Goal: Information Seeking & Learning: Understand process/instructions

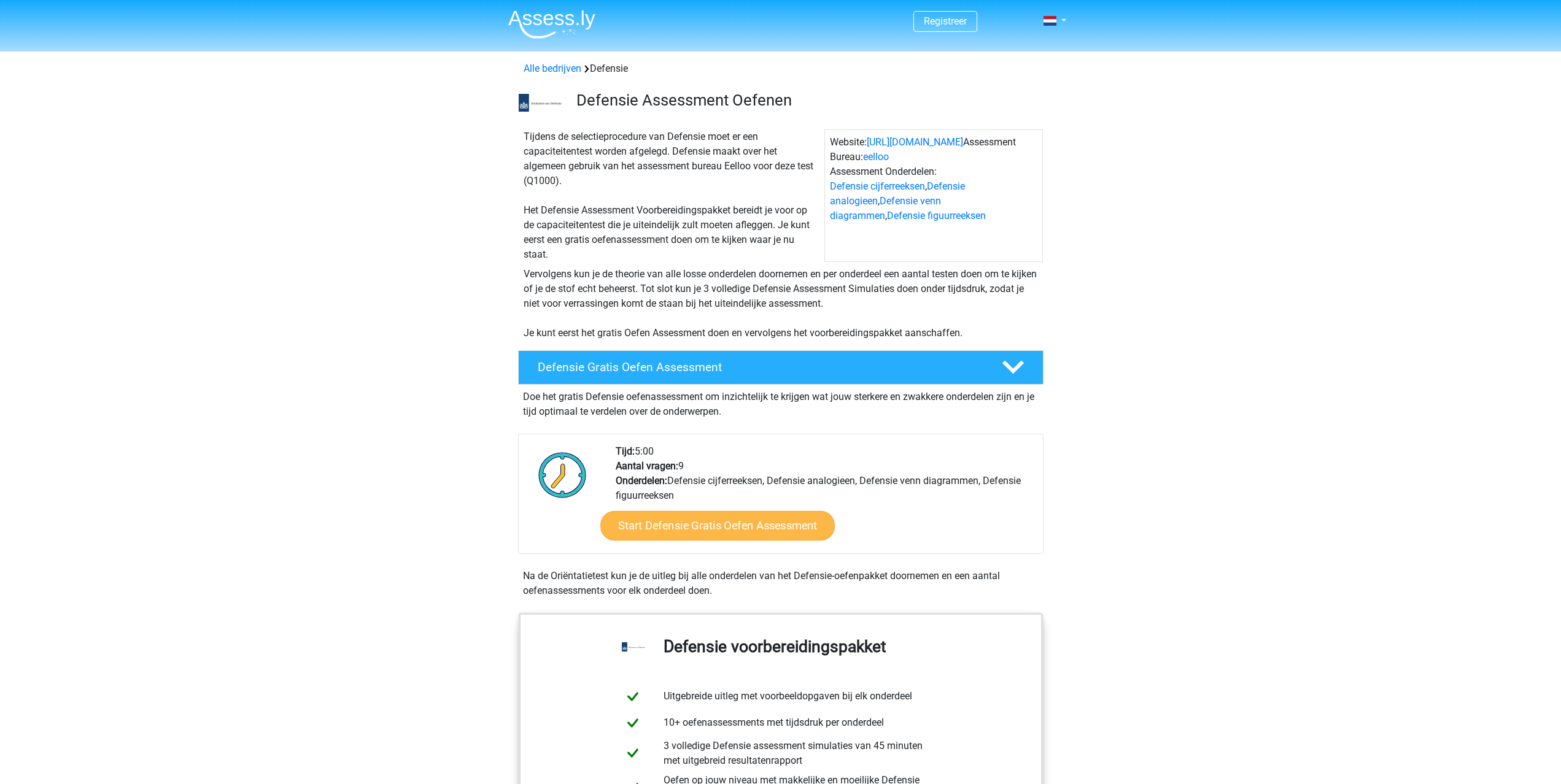
scroll to position [3, 0]
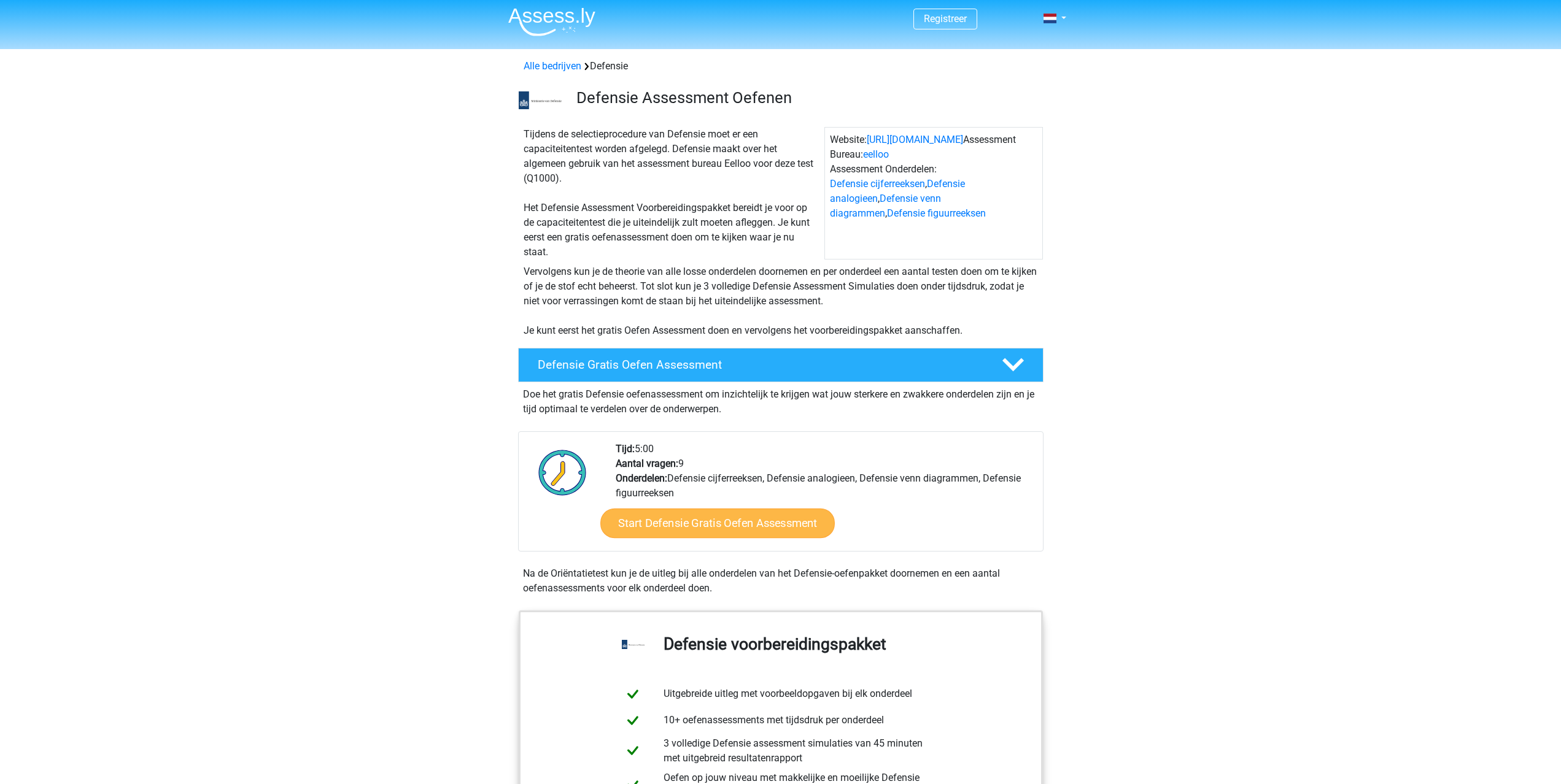
click at [672, 523] on link "Start Defensie Gratis Oefen Assessment" at bounding box center [718, 523] width 235 height 30
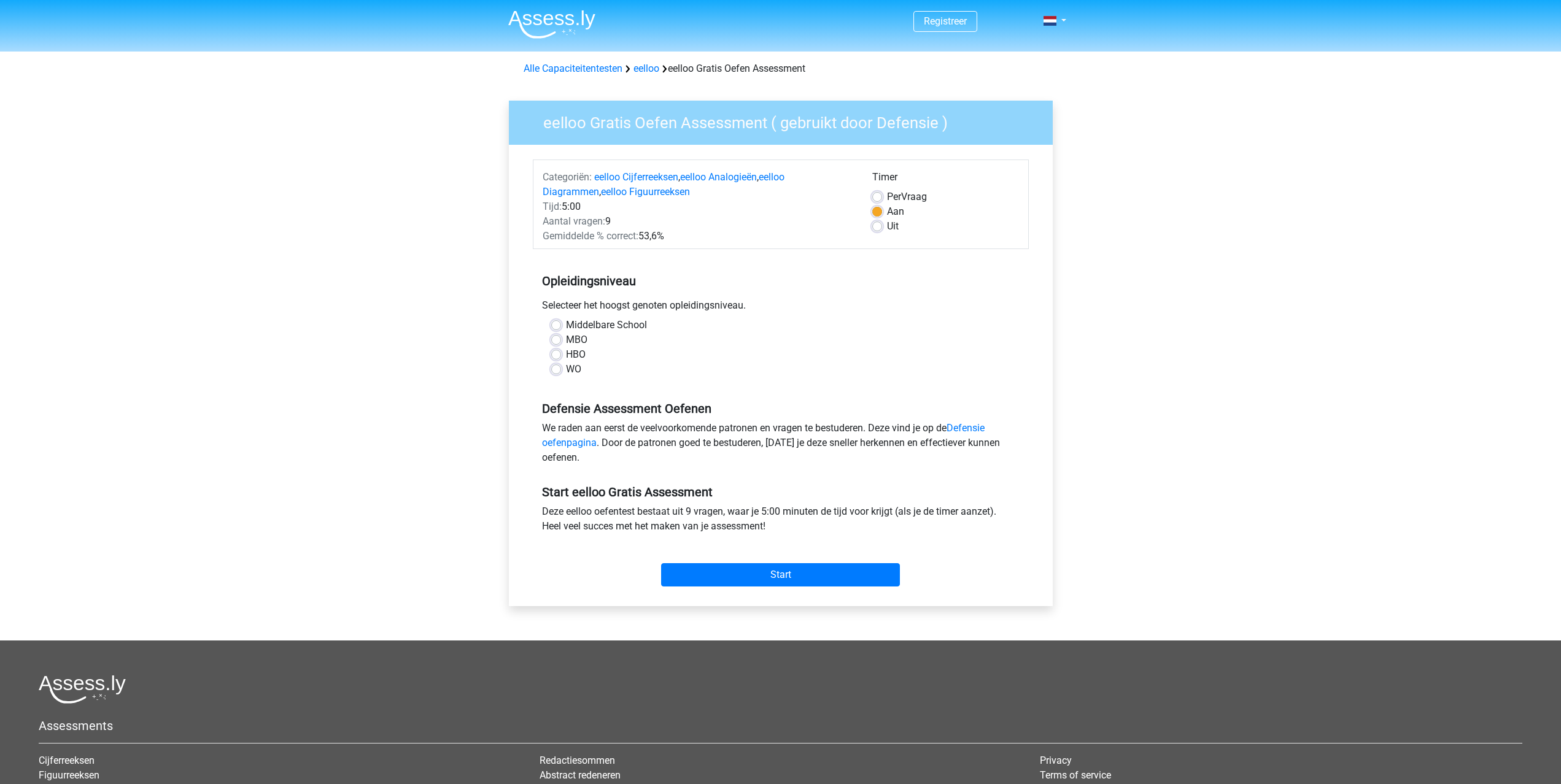
click at [582, 342] on label "MBO" at bounding box center [576, 340] width 22 height 14
click at [561, 342] on input "MBO" at bounding box center [556, 339] width 10 height 13
radio input "true"
click at [779, 570] on input "Start" at bounding box center [780, 575] width 239 height 23
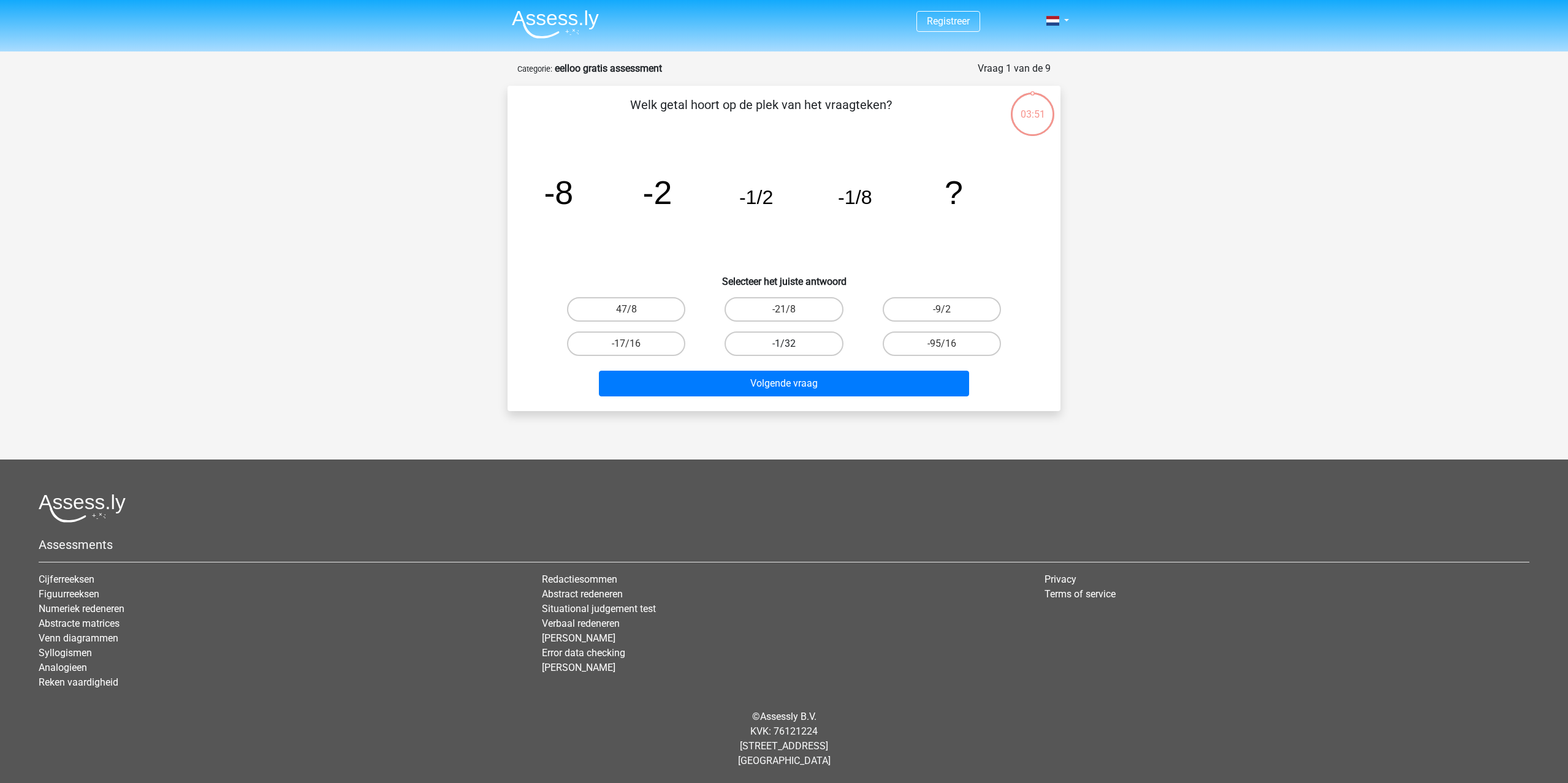
click at [816, 338] on label "-1/32" at bounding box center [784, 343] width 119 height 24
click at [792, 344] on input "-1/32" at bounding box center [788, 348] width 8 height 8
radio input "true"
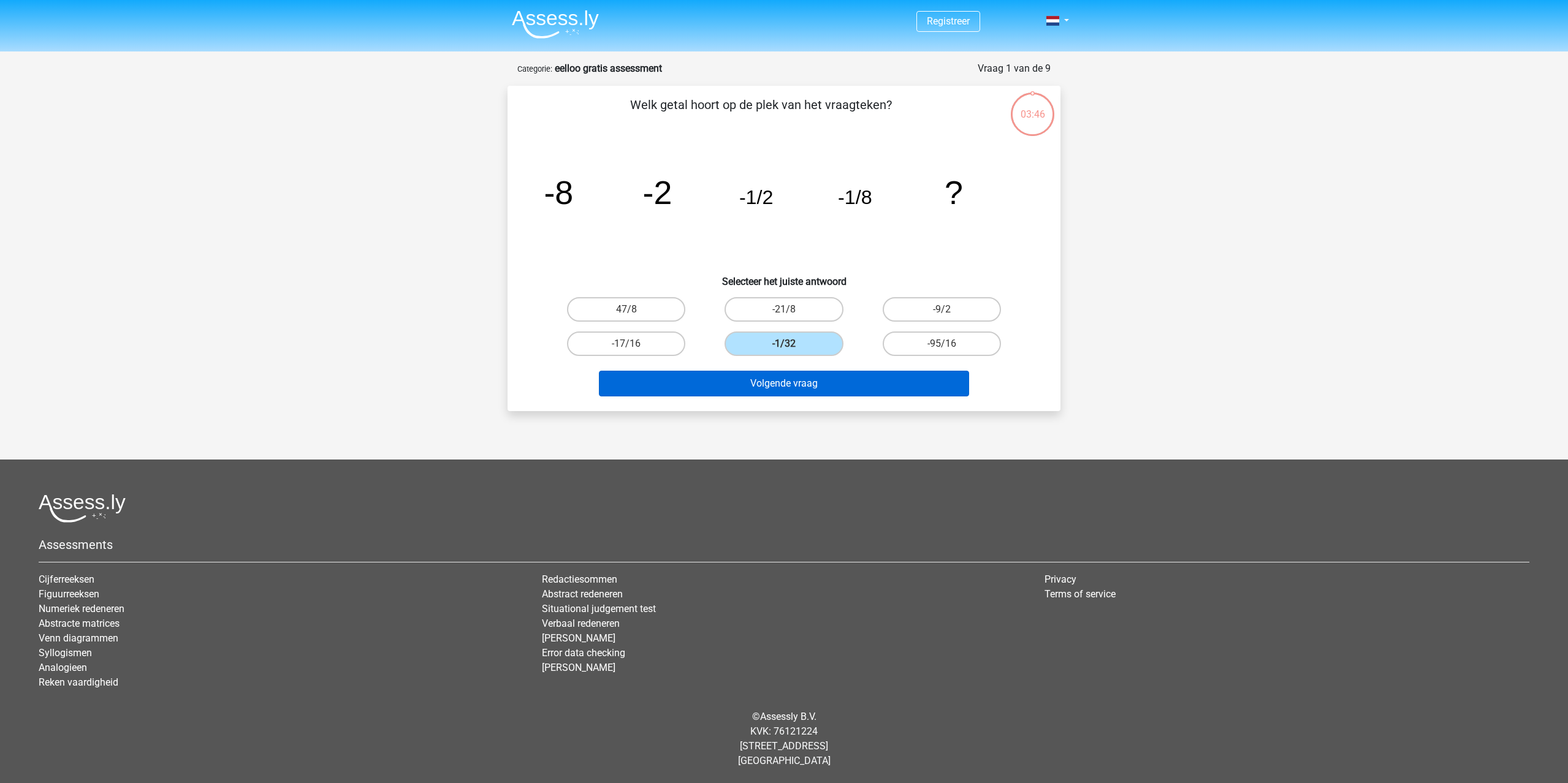
click at [731, 383] on button "Volgende vraag" at bounding box center [784, 383] width 371 height 26
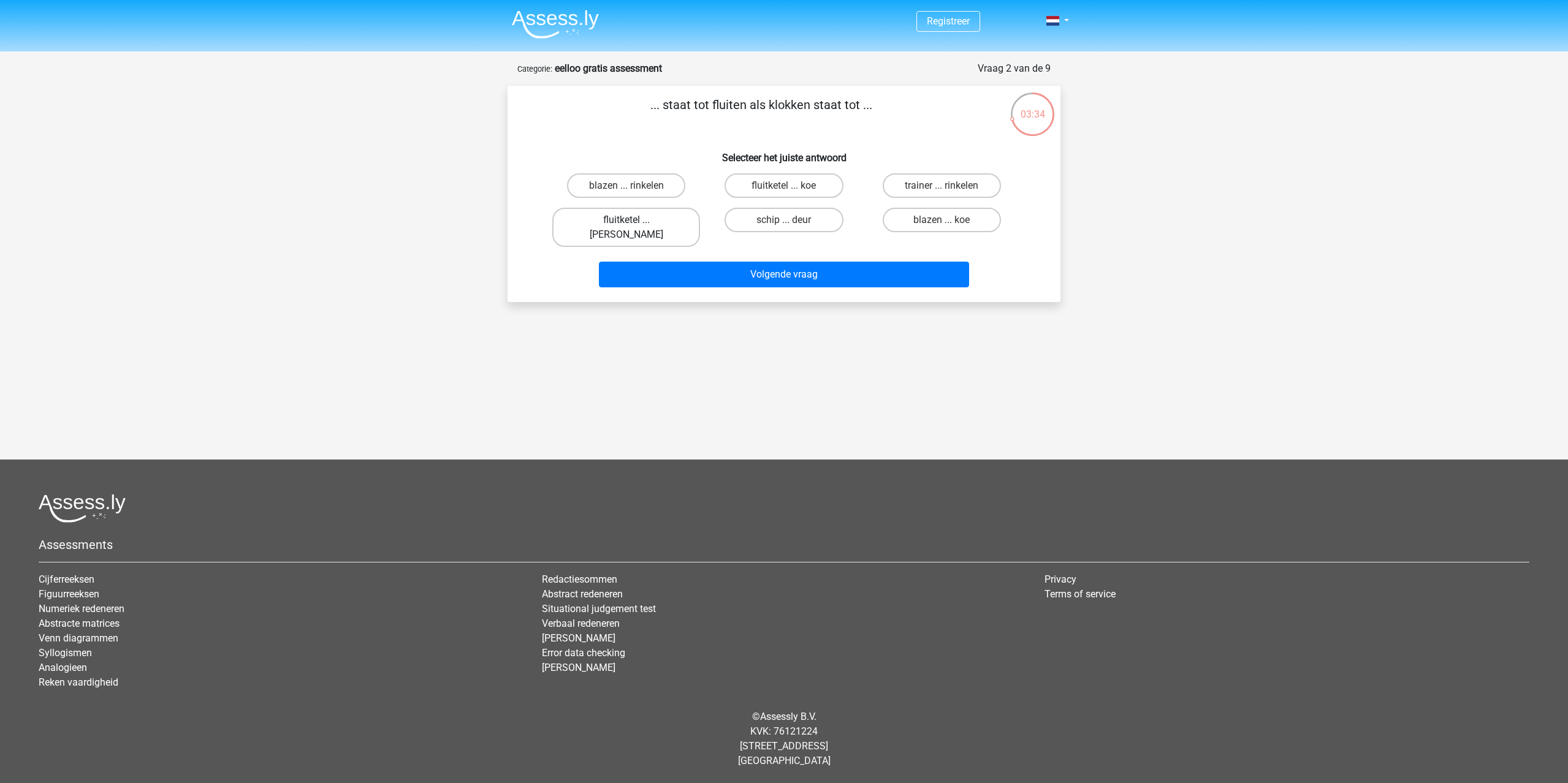
click at [657, 216] on label "fluitketel ... luiden" at bounding box center [626, 227] width 148 height 40
click at [635, 220] on input "fluitketel ... luiden" at bounding box center [630, 224] width 8 height 8
radio input "true"
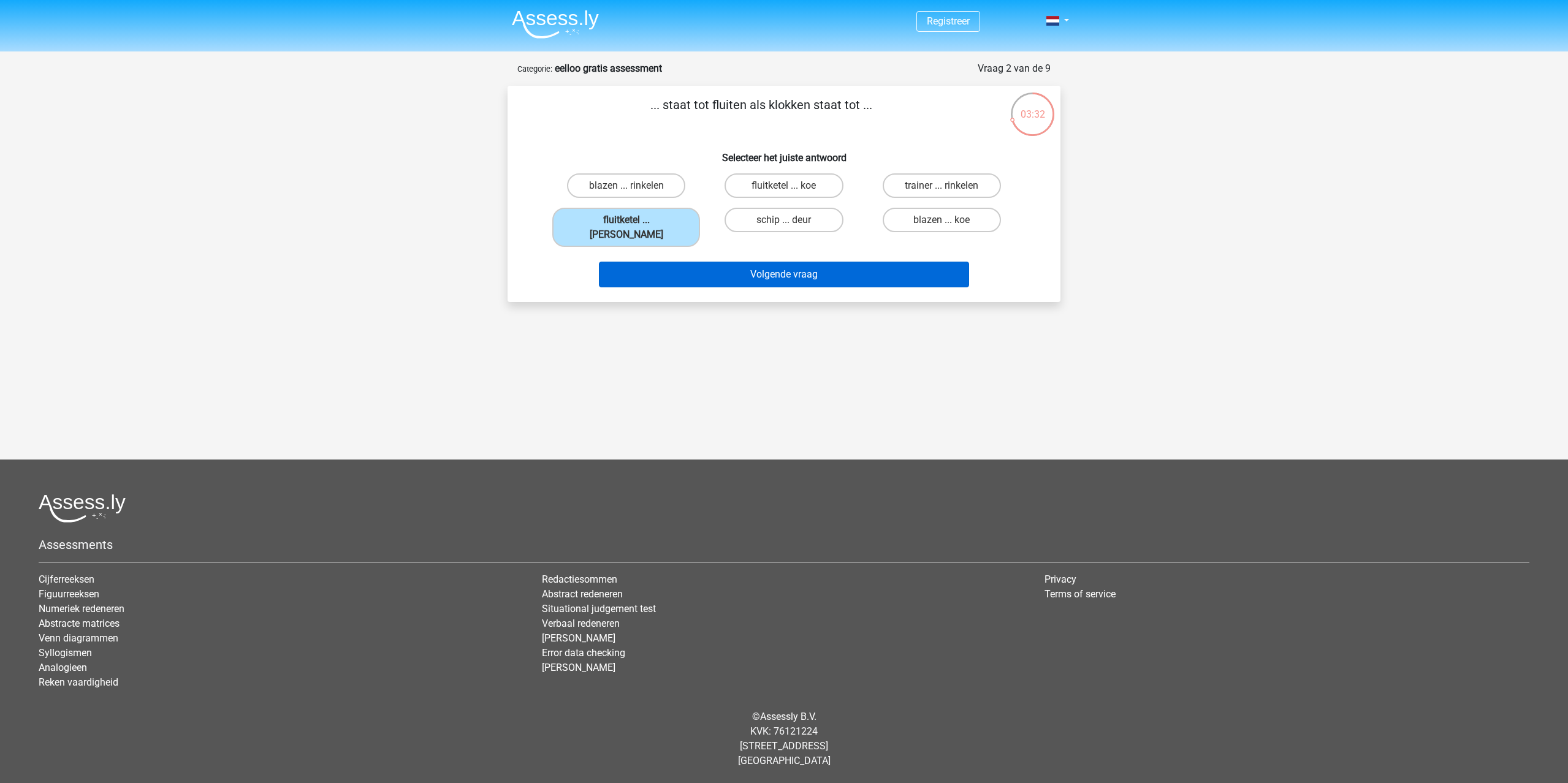
click at [727, 262] on button "Volgende vraag" at bounding box center [784, 274] width 371 height 26
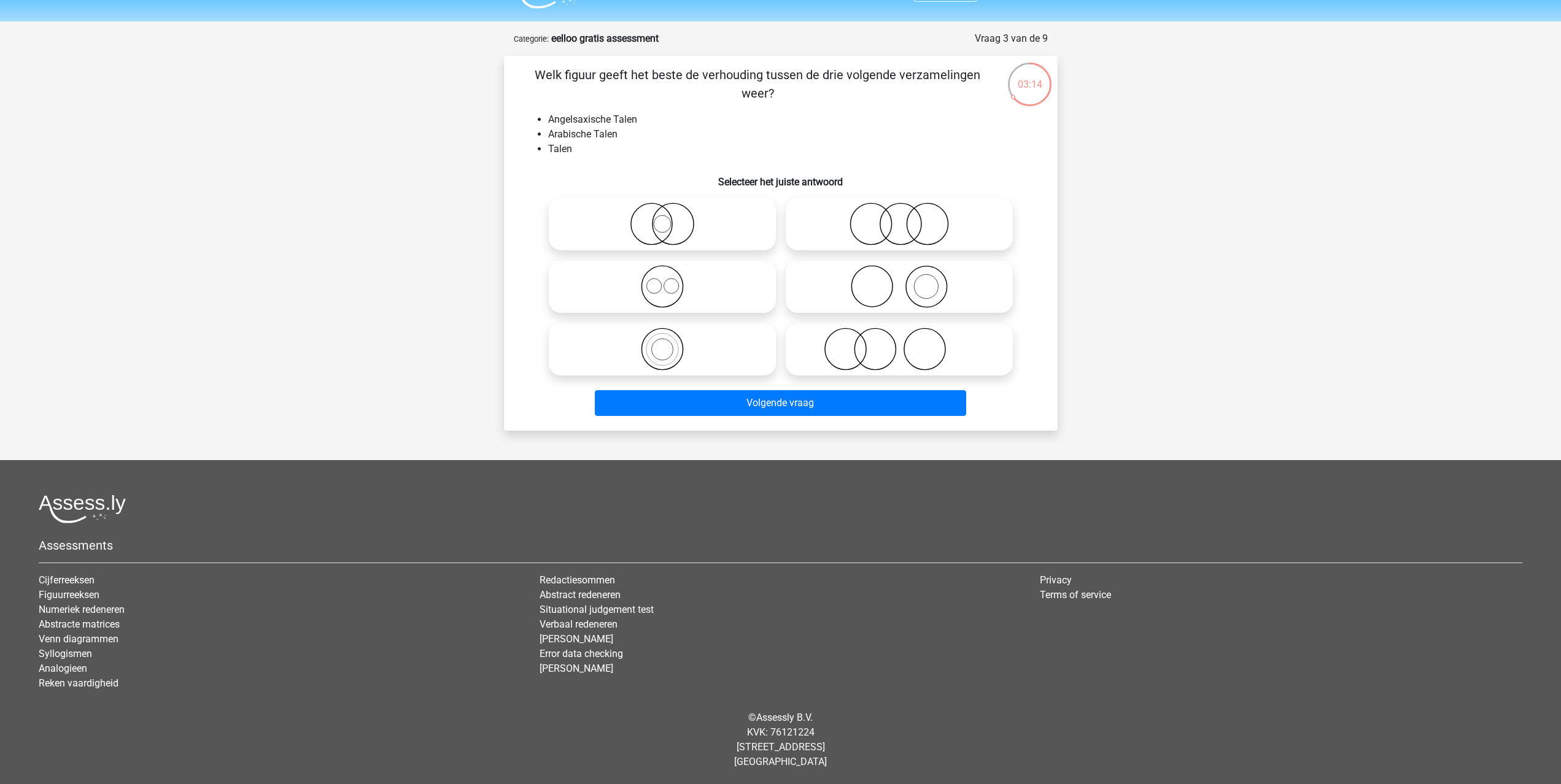
click at [885, 221] on icon at bounding box center [899, 224] width 218 height 43
click at [899, 218] on input "radio" at bounding box center [903, 213] width 8 height 8
radio input "true"
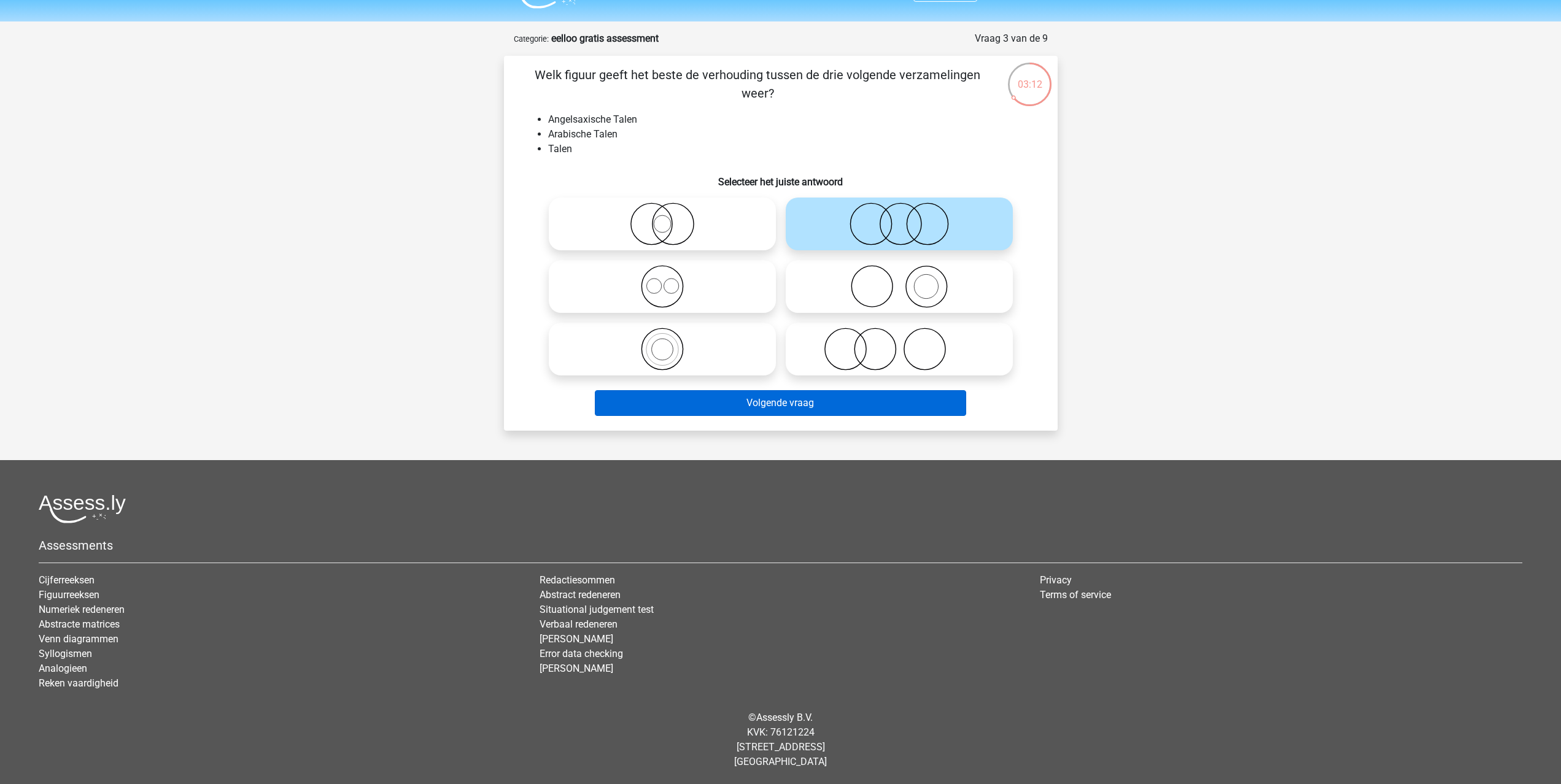
click at [727, 405] on button "Volgende vraag" at bounding box center [780, 403] width 371 height 26
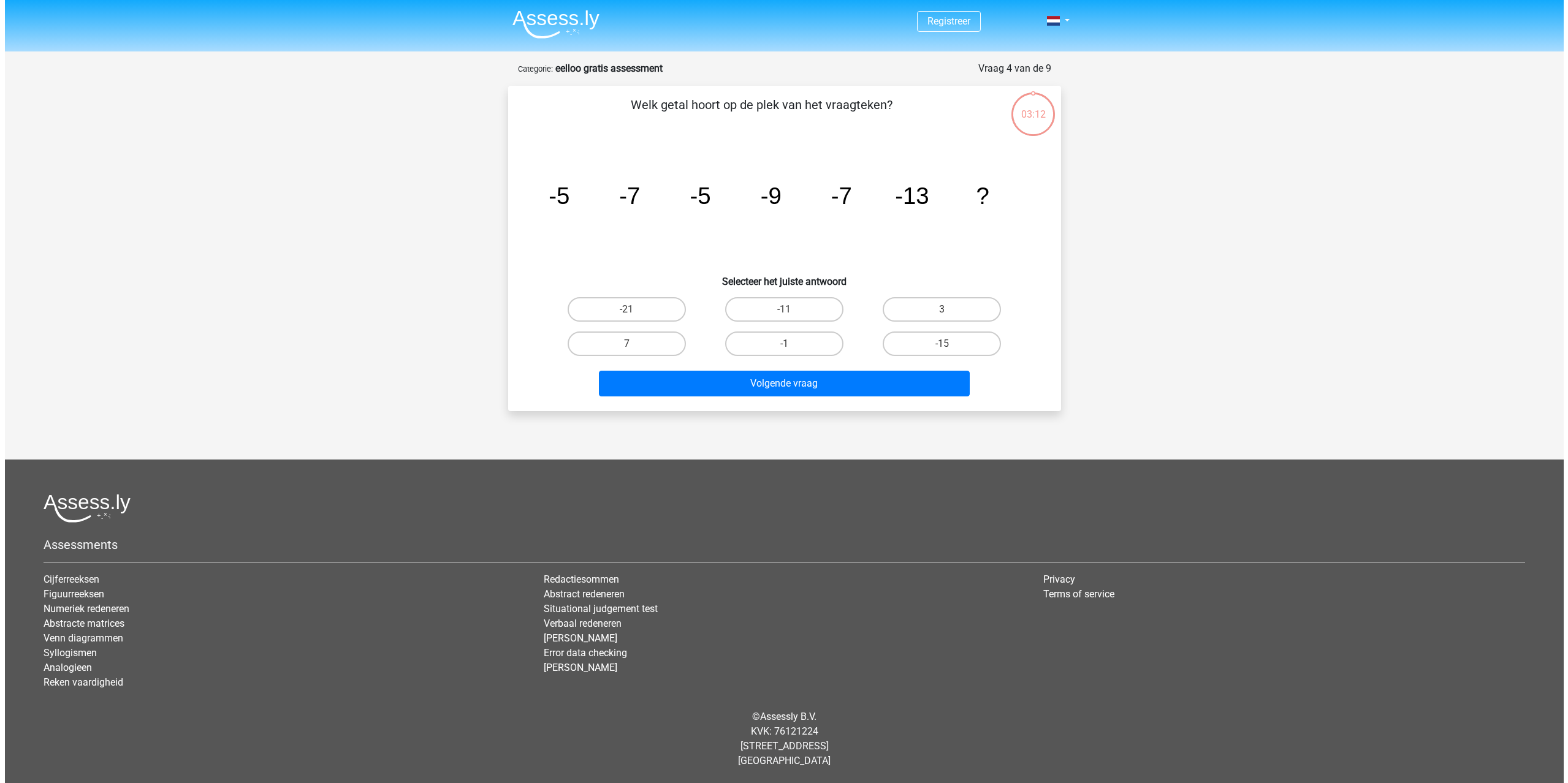
scroll to position [0, 0]
click at [810, 304] on label "-11" at bounding box center [784, 309] width 119 height 24
click at [792, 310] on input "-11" at bounding box center [788, 313] width 8 height 8
radio input "true"
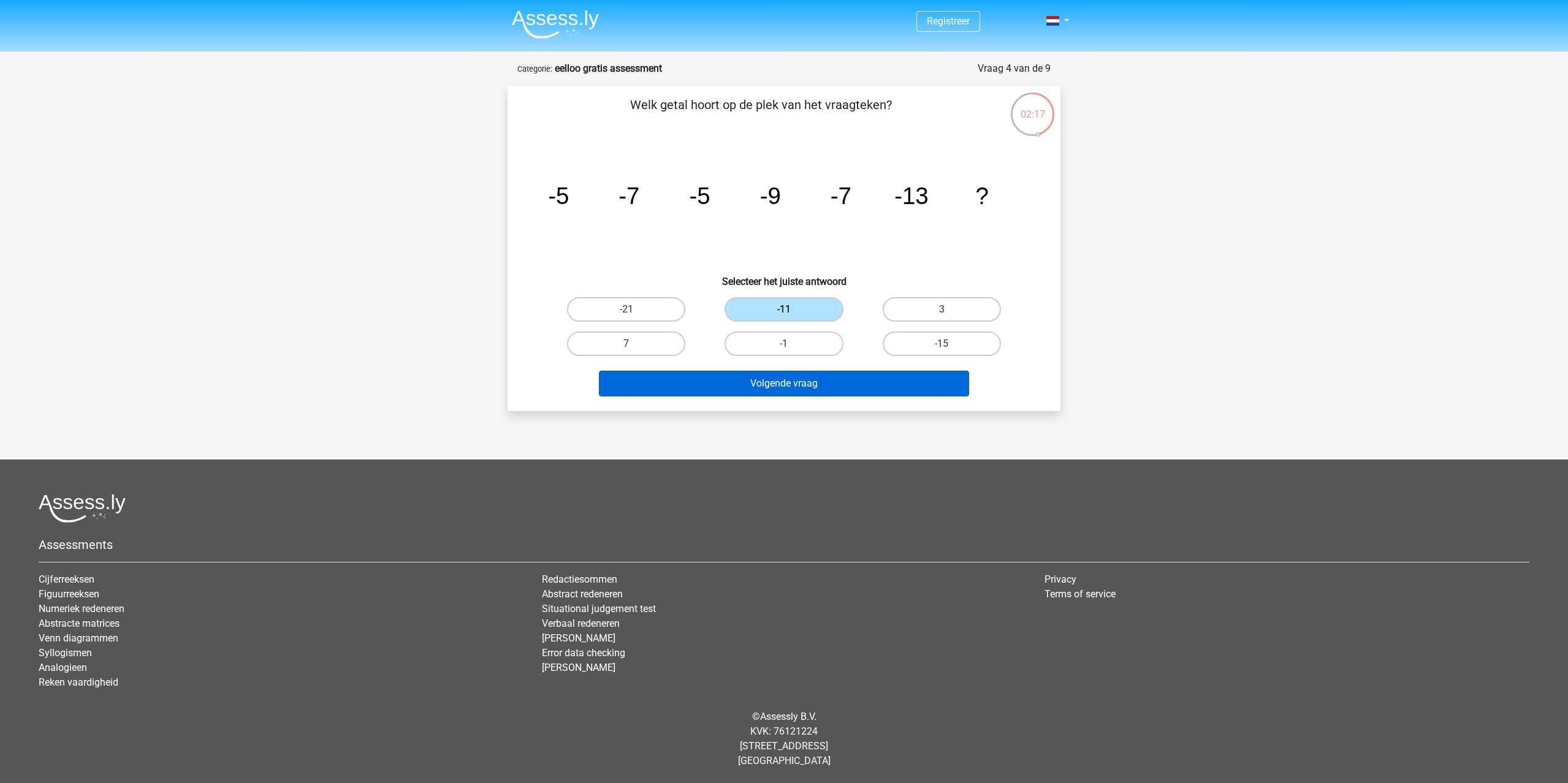
click at [802, 380] on button "Volgende vraag" at bounding box center [784, 383] width 371 height 26
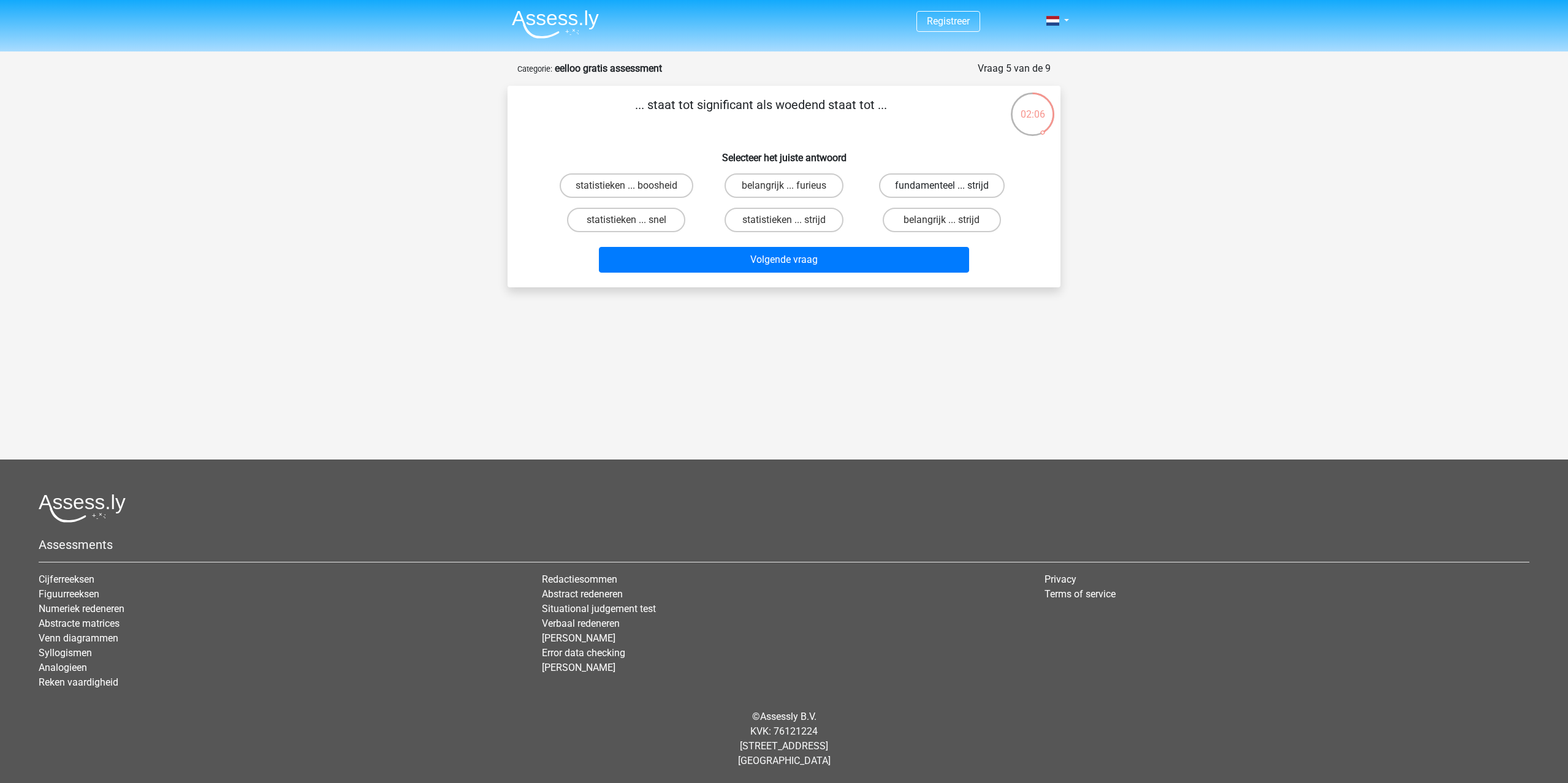
click at [932, 181] on label "fundamenteel ... strijd" at bounding box center [942, 185] width 126 height 24
click at [942, 186] on input "fundamenteel ... strijd" at bounding box center [946, 189] width 8 height 8
radio input "true"
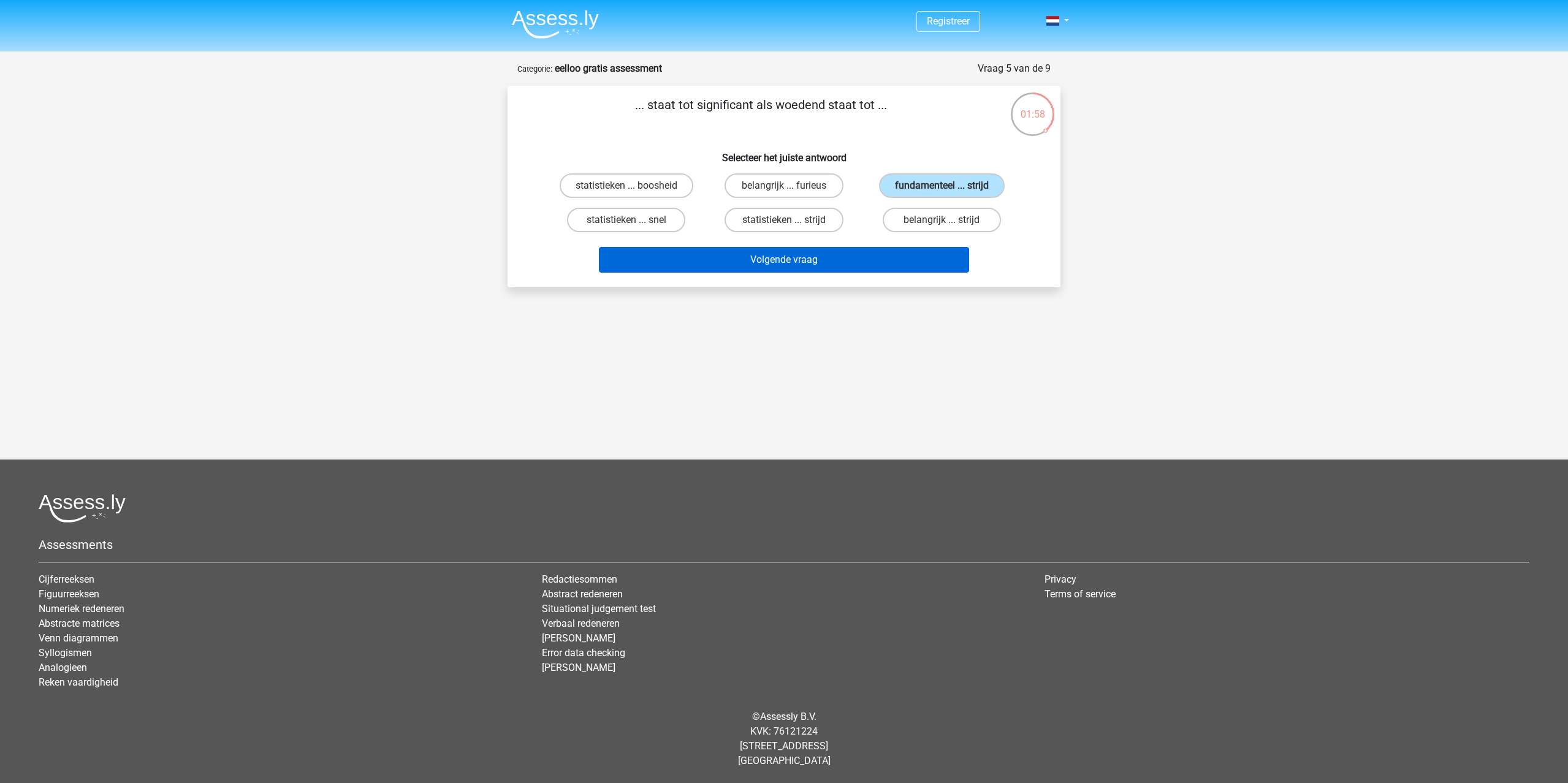
click at [824, 257] on button "Volgende vraag" at bounding box center [784, 260] width 371 height 26
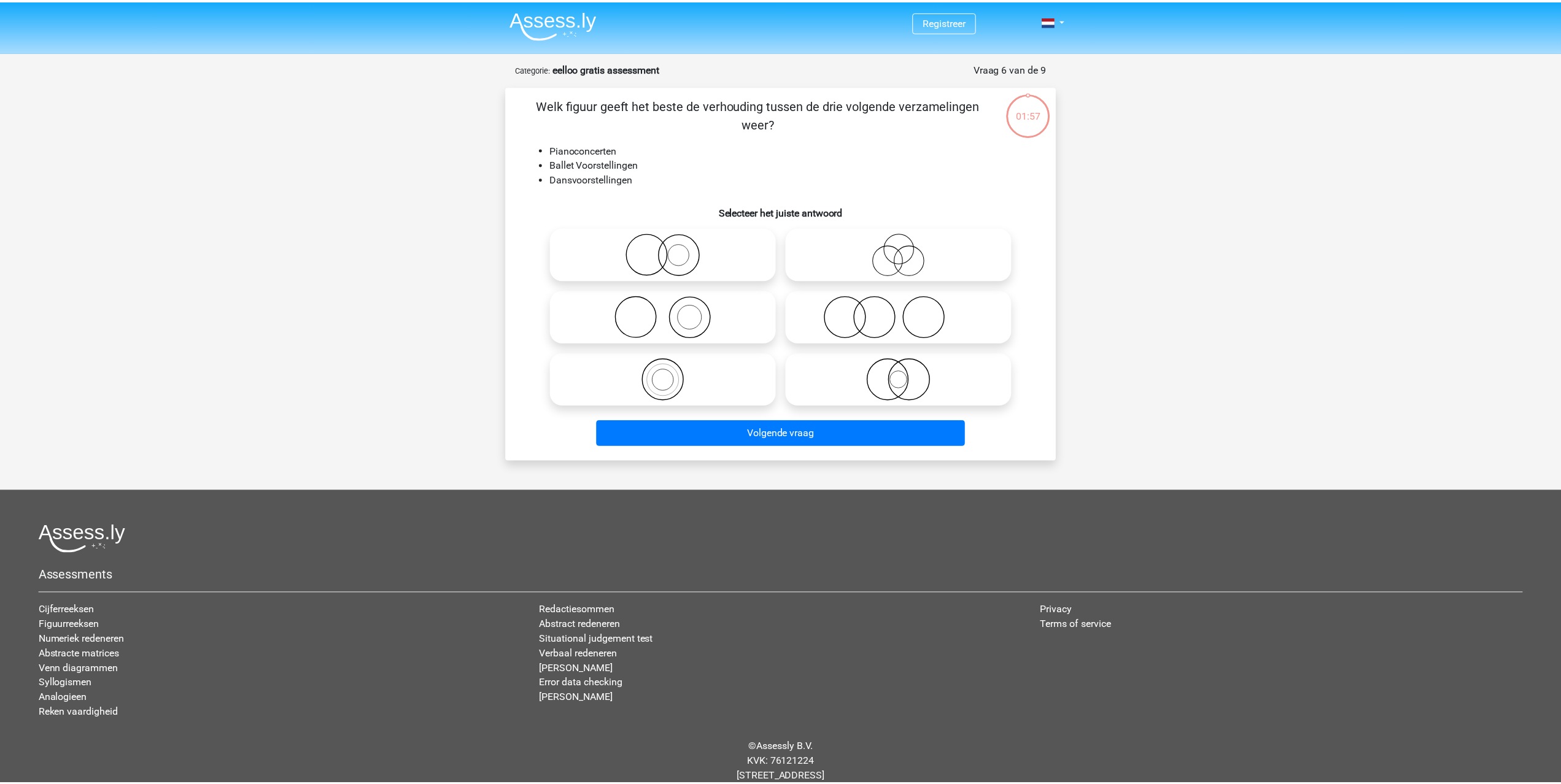
scroll to position [30, 0]
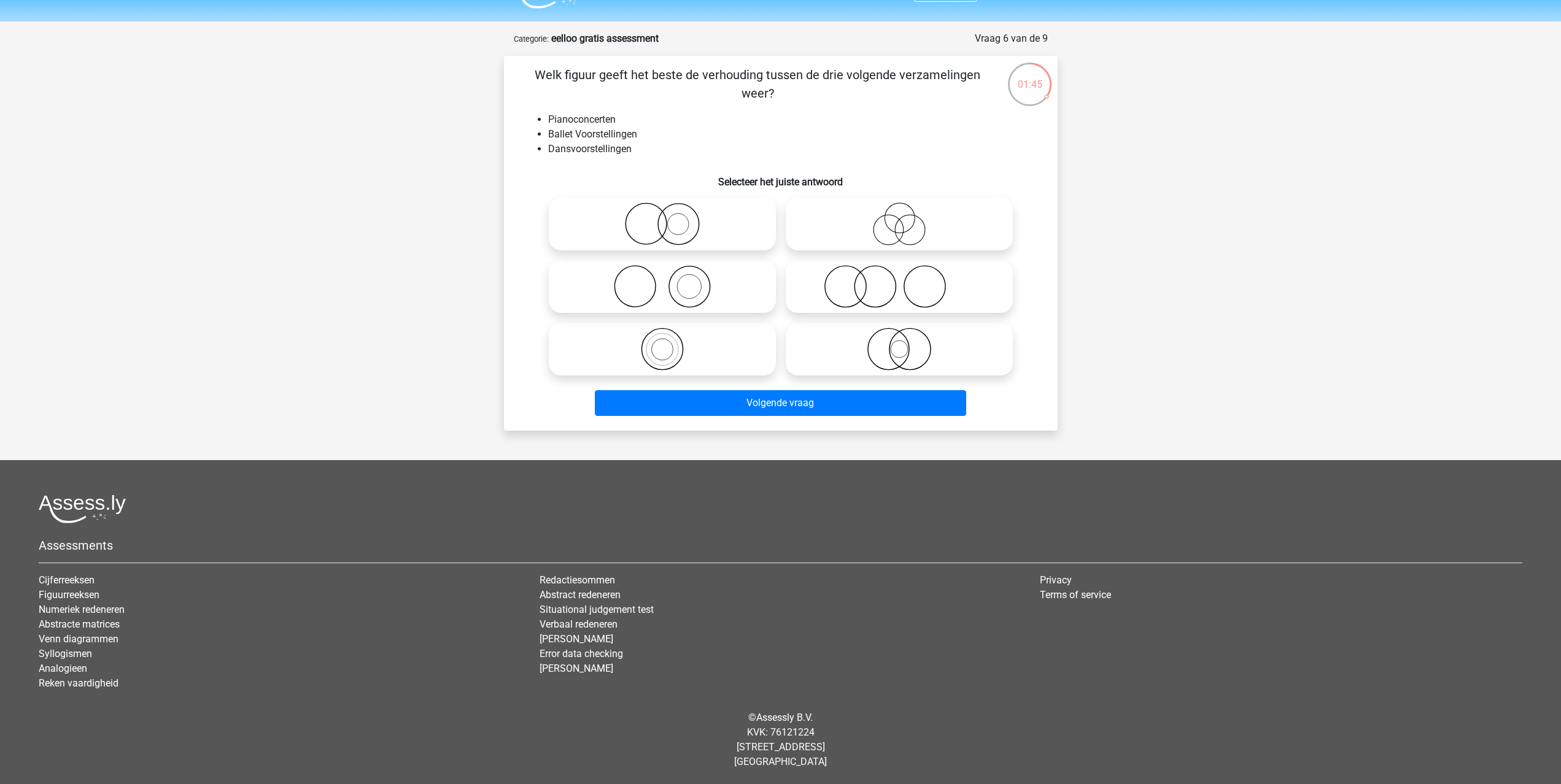
click at [700, 230] on icon at bounding box center [663, 224] width 218 height 43
click at [670, 218] on input "radio" at bounding box center [666, 213] width 8 height 8
radio input "true"
drag, startPoint x: 691, startPoint y: 274, endPoint x: 702, endPoint y: 314, distance: 41.5
click at [691, 275] on icon at bounding box center [663, 287] width 218 height 43
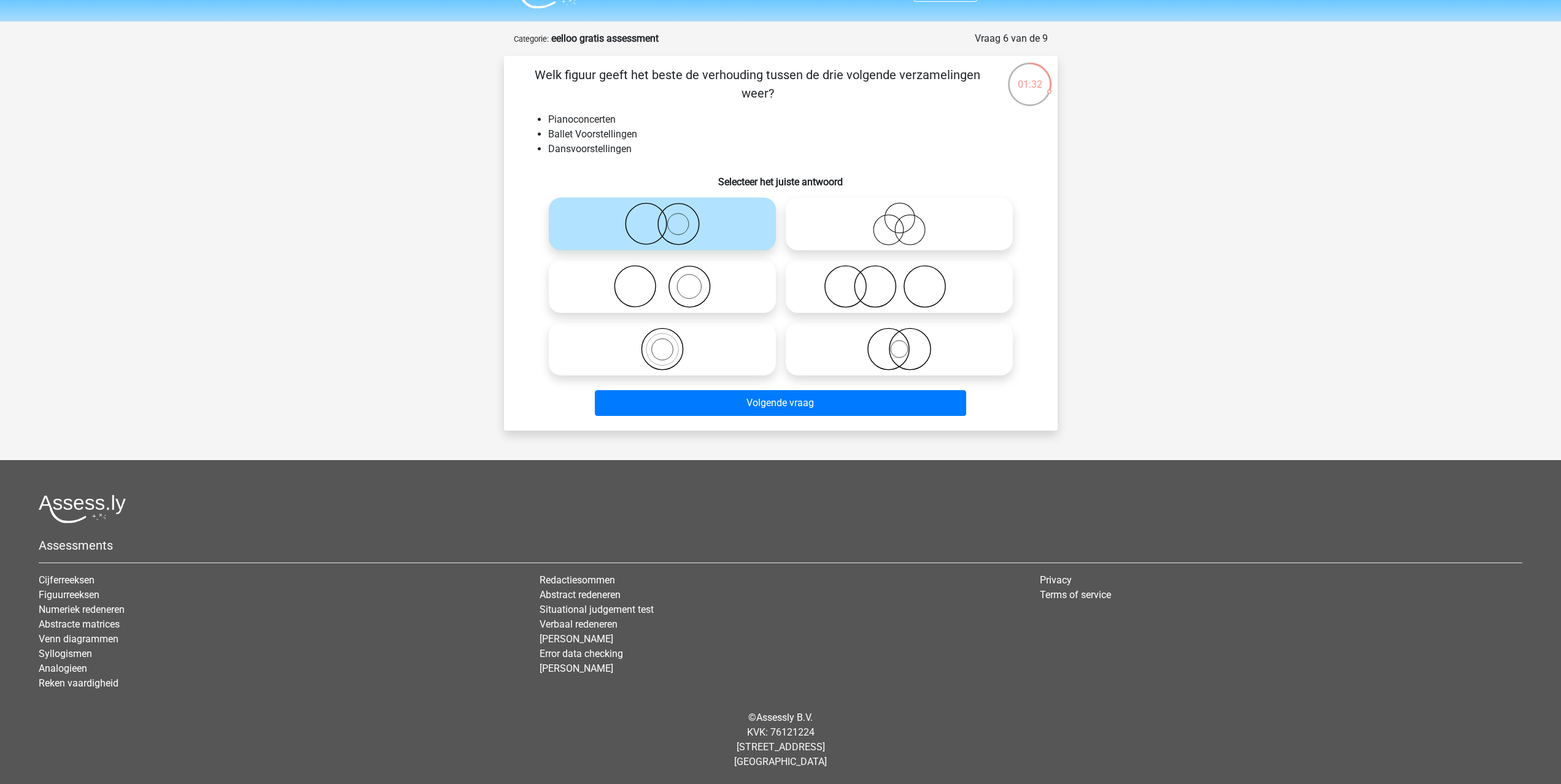
click at [670, 275] on input "radio" at bounding box center [666, 276] width 8 height 8
radio input "true"
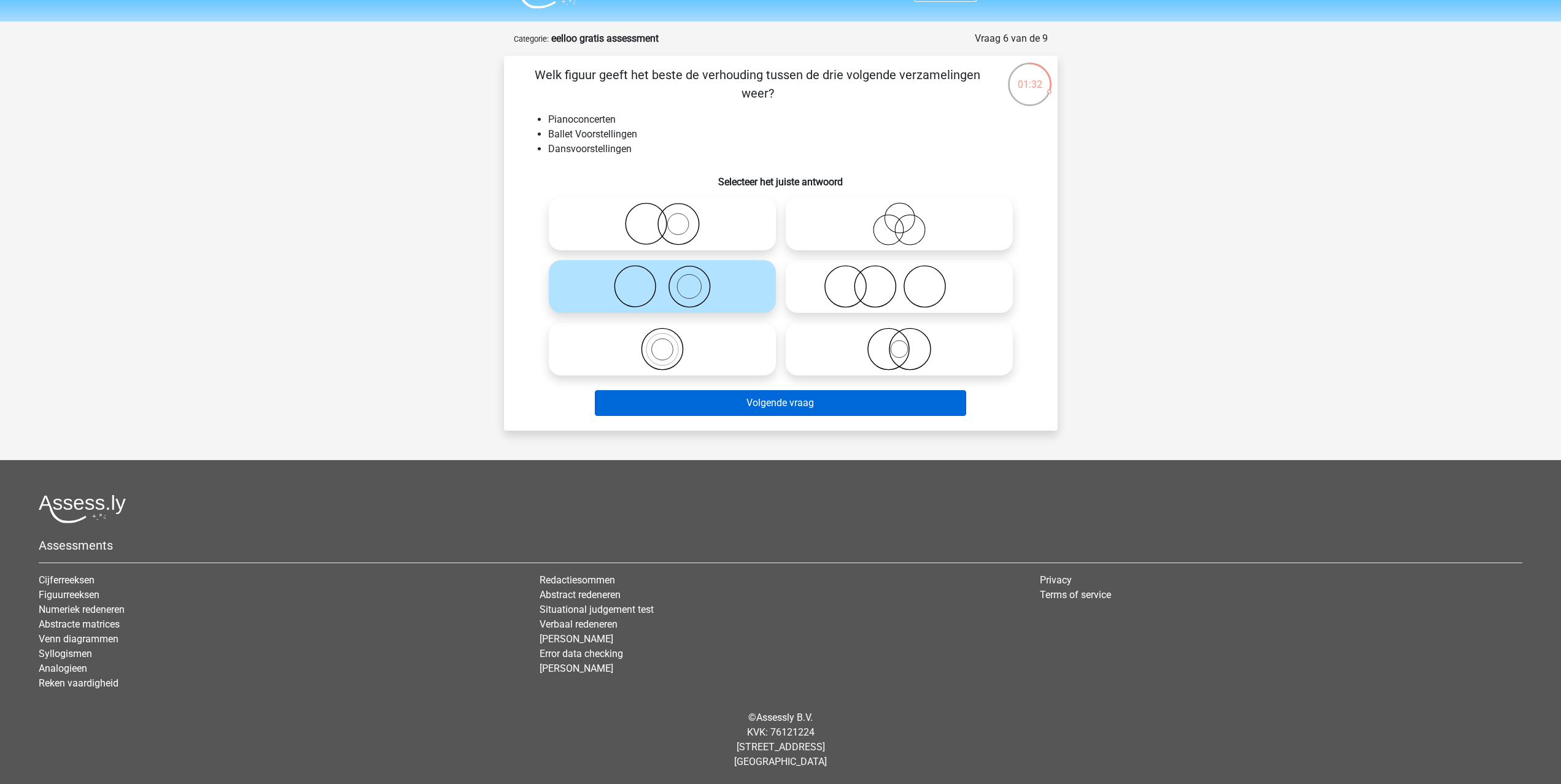
click at [727, 401] on button "Volgende vraag" at bounding box center [780, 403] width 371 height 26
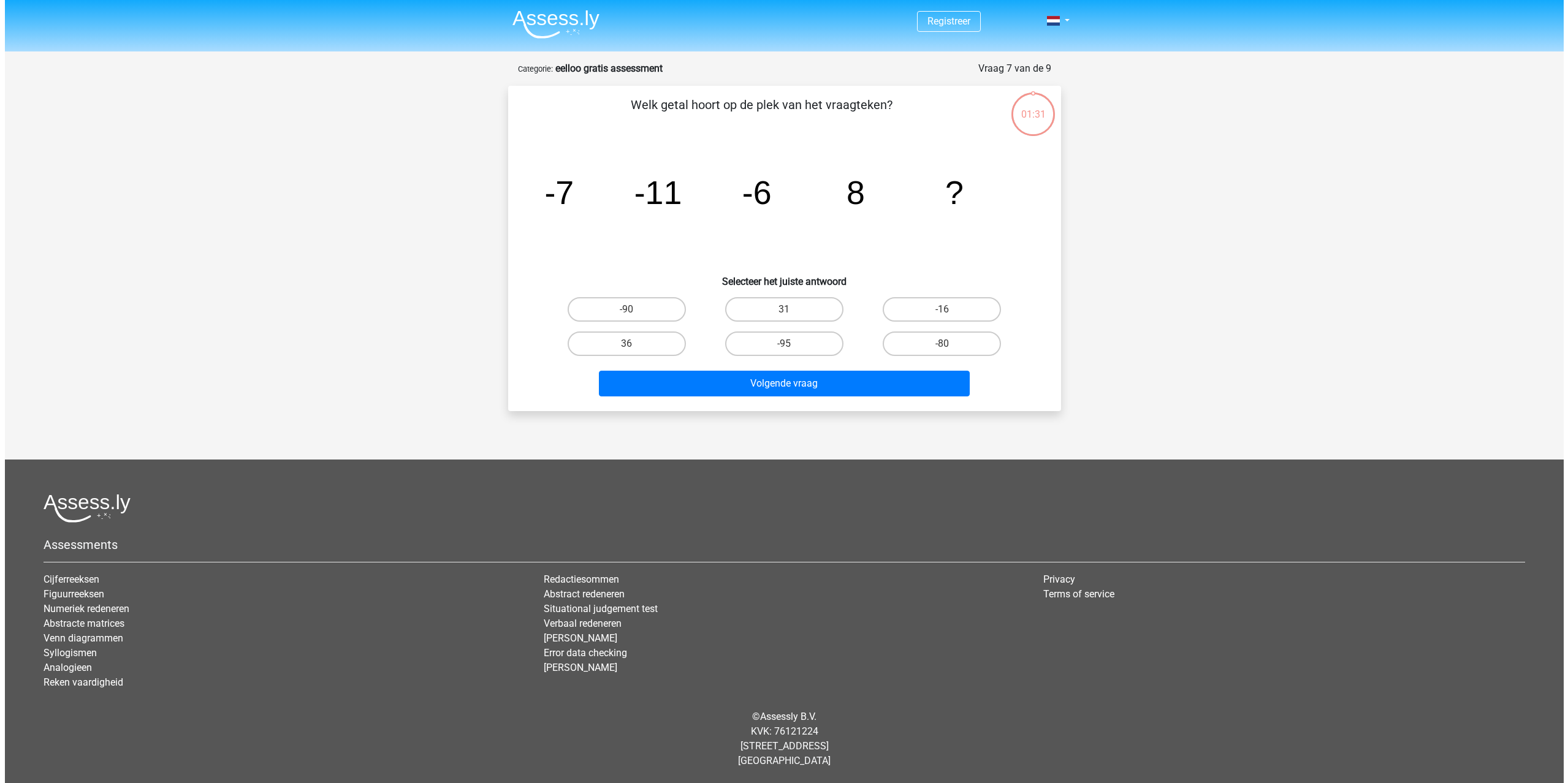
scroll to position [0, 0]
click at [828, 316] on label "31" at bounding box center [784, 309] width 119 height 24
click at [792, 316] on input "31" at bounding box center [788, 313] width 8 height 8
radio input "true"
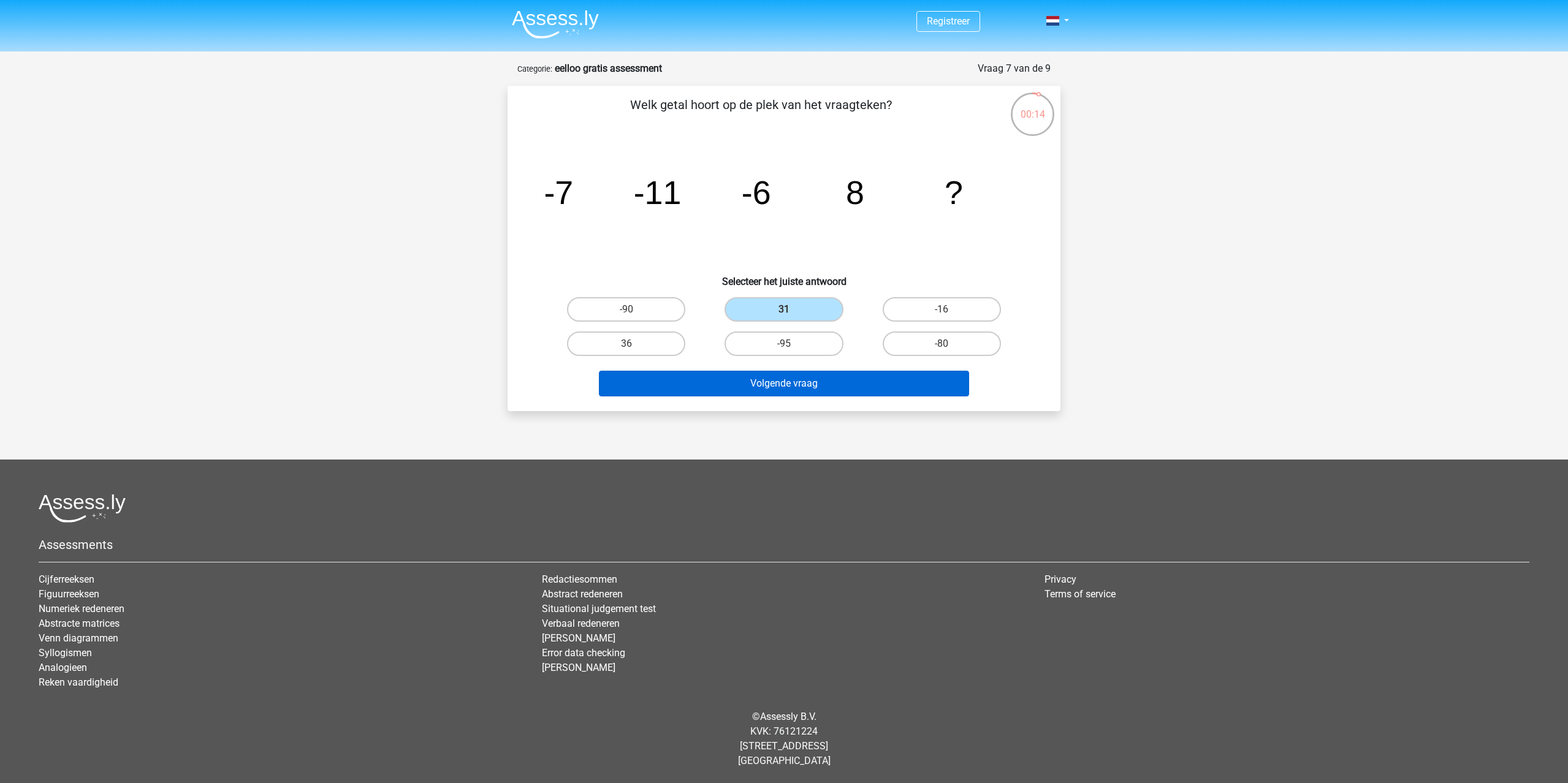
click at [728, 376] on button "Volgende vraag" at bounding box center [784, 383] width 371 height 26
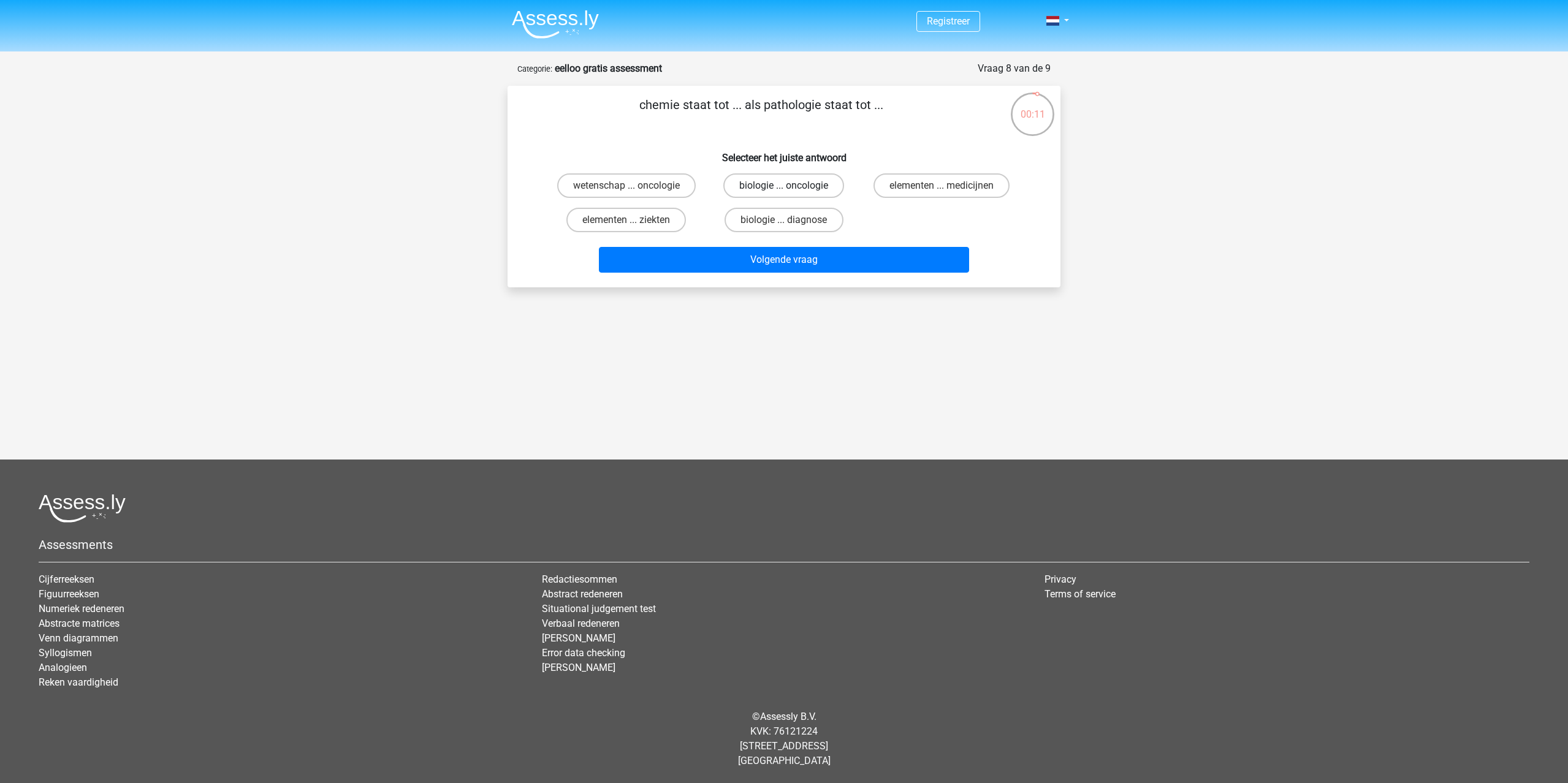
click at [798, 184] on label "biologie ... oncologie" at bounding box center [783, 185] width 120 height 24
click at [792, 186] on input "biologie ... oncologie" at bounding box center [788, 189] width 8 height 8
radio input "true"
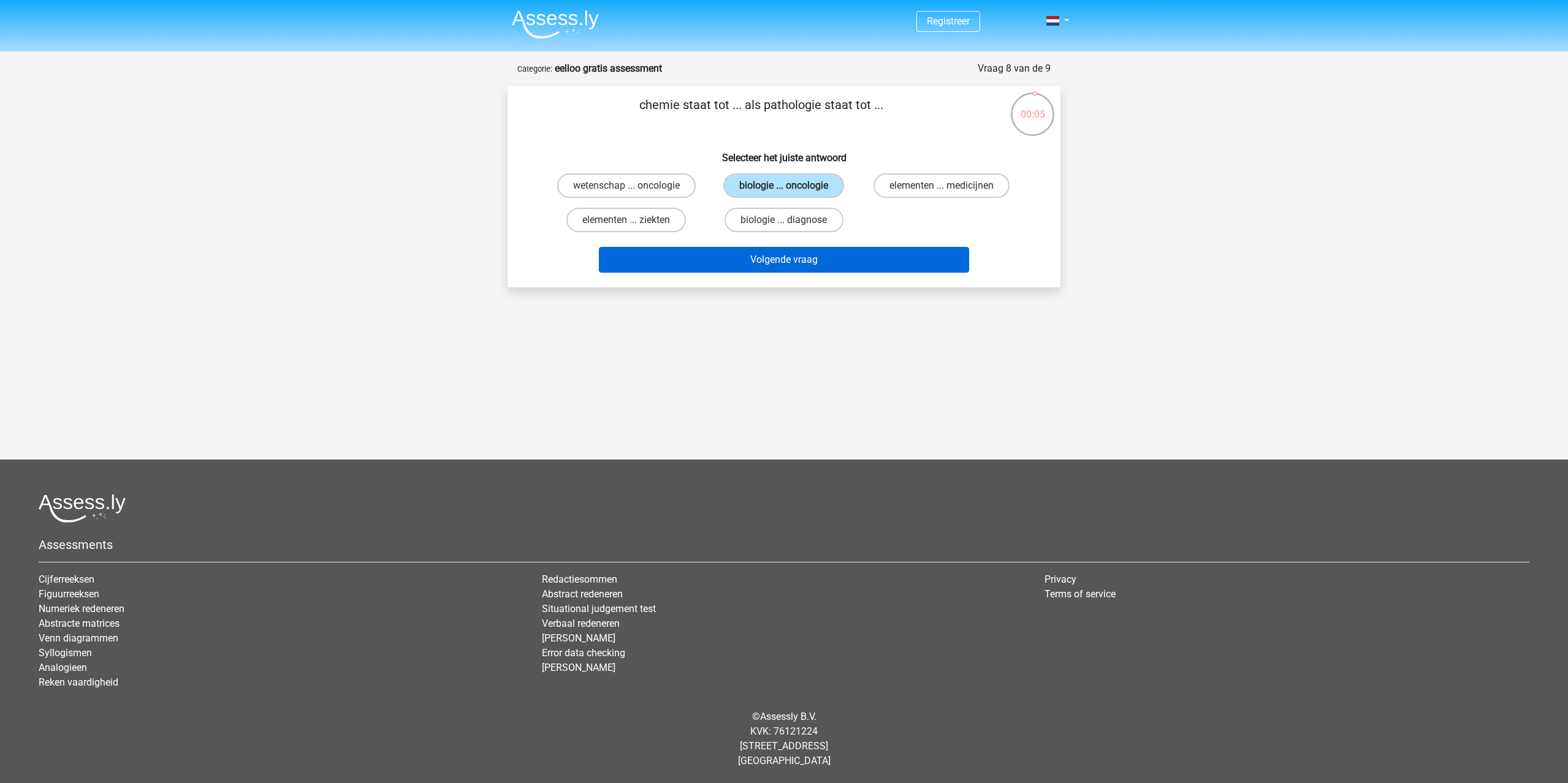
click at [745, 264] on button "Volgende vraag" at bounding box center [784, 260] width 371 height 26
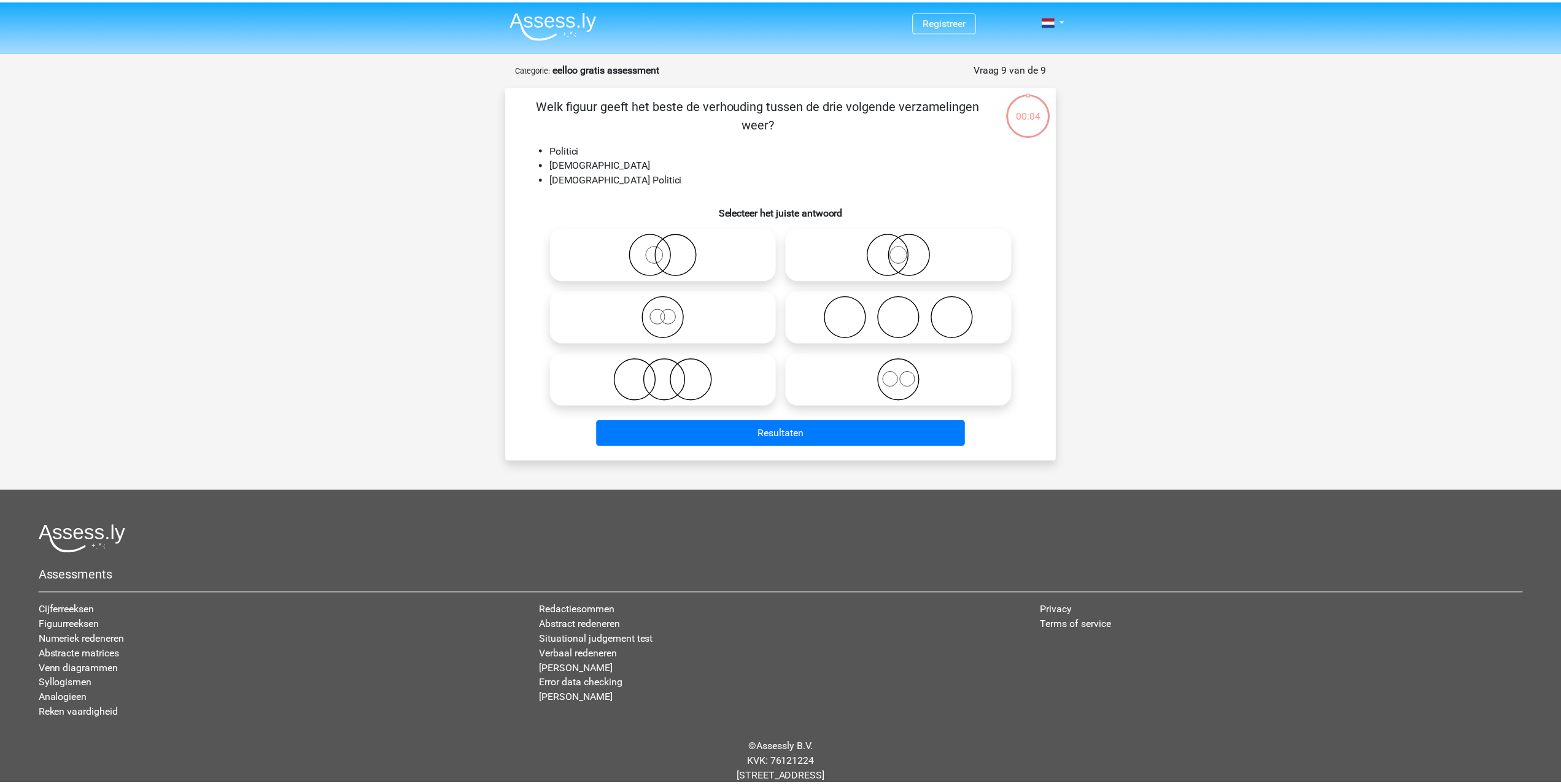
scroll to position [30, 0]
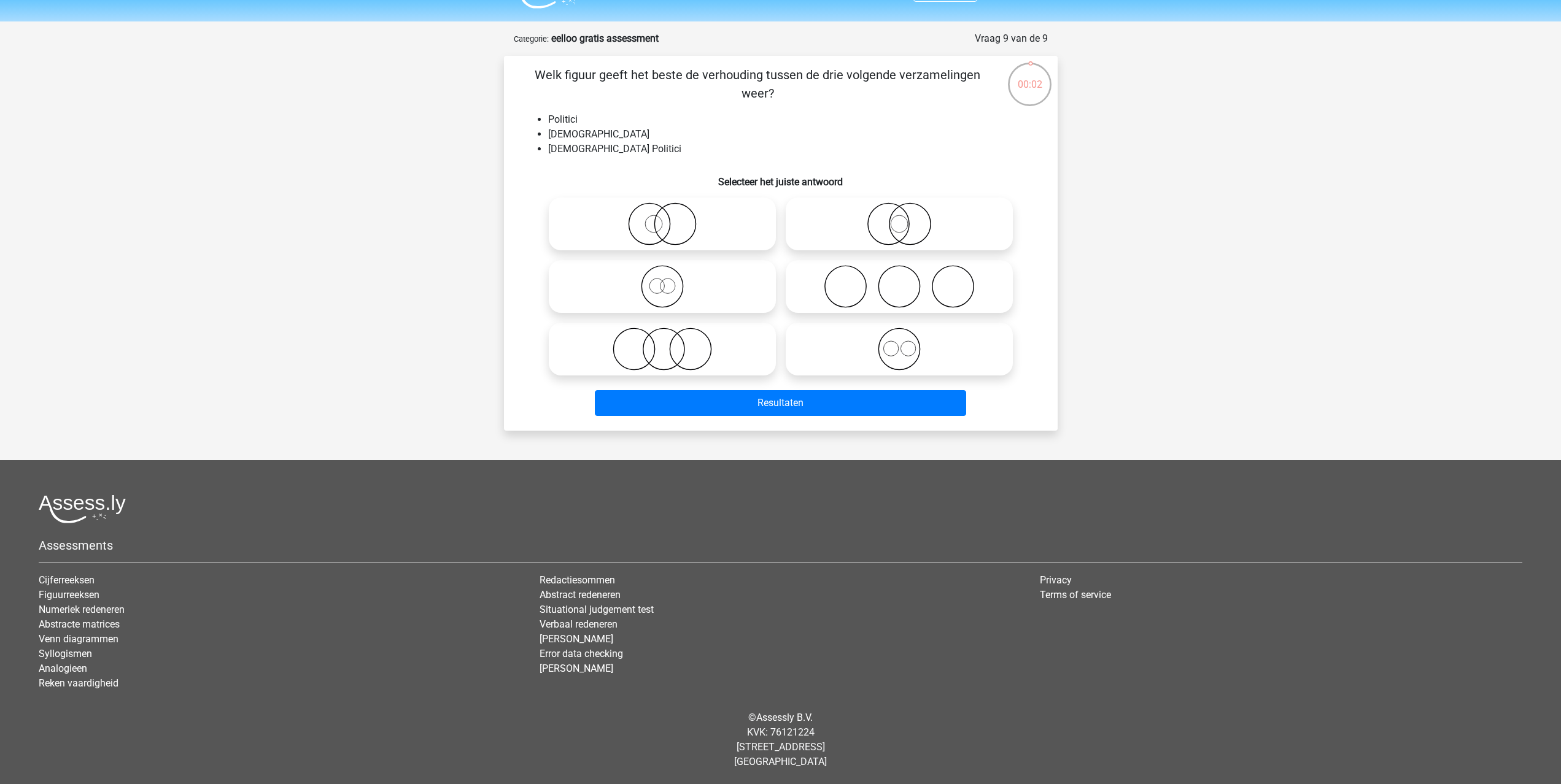
click at [722, 223] on icon at bounding box center [663, 224] width 218 height 43
click at [670, 218] on input "radio" at bounding box center [666, 213] width 8 height 8
radio input "true"
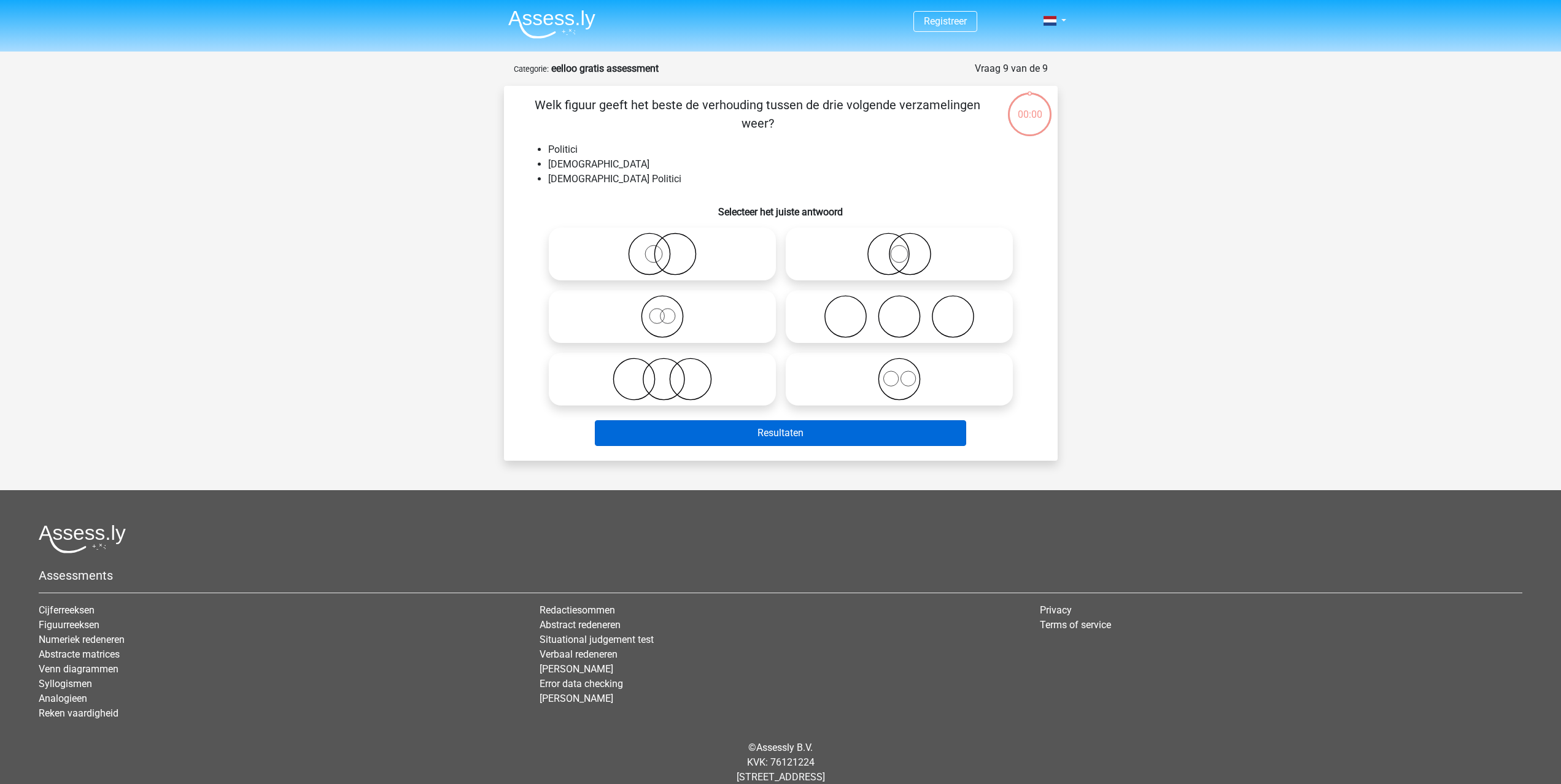
scroll to position [30, 0]
